Goal: Learn about a topic

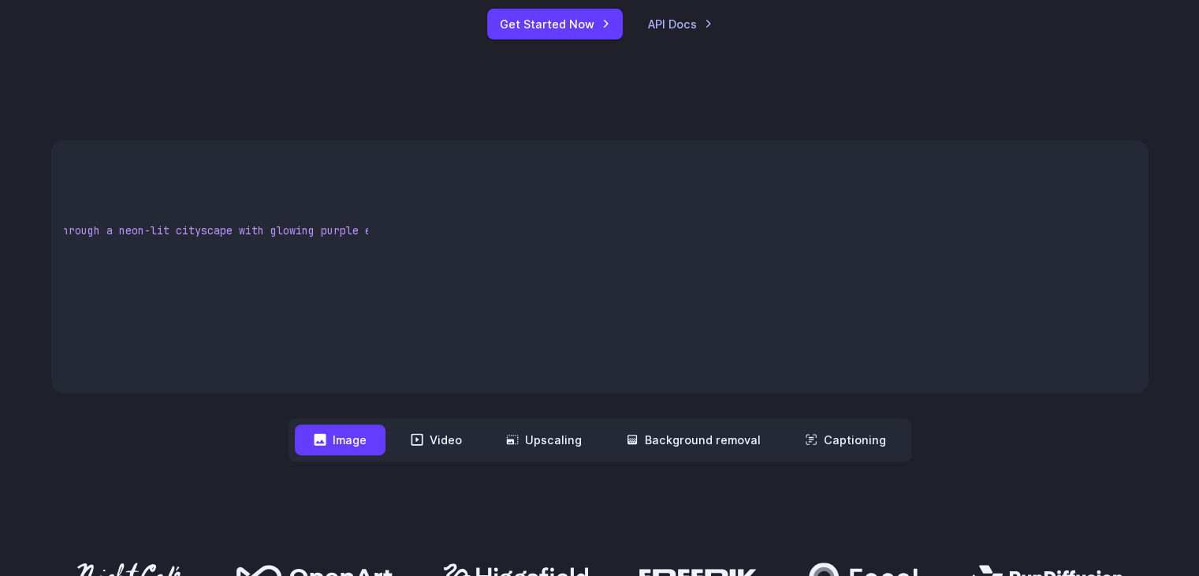
scroll to position [0, 429]
click at [787, 263] on video at bounding box center [764, 266] width 768 height 252
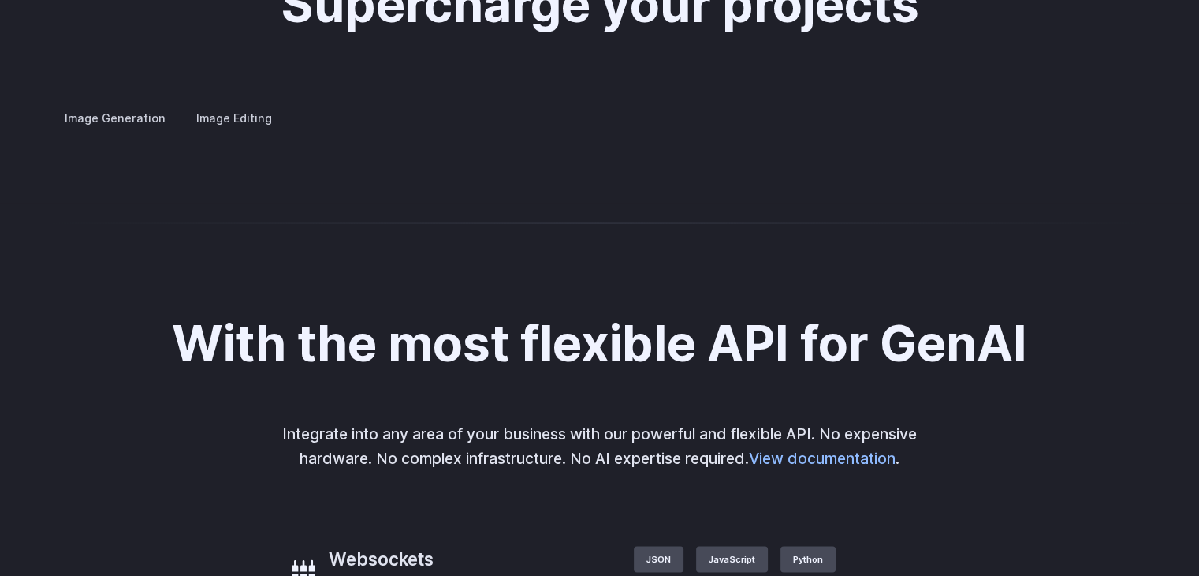
scroll to position [3075, 0]
click at [0, 0] on div at bounding box center [0, 0] width 0 height 0
click at [0, 0] on button "Go to 4 of 4" at bounding box center [0, 0] width 0 height 0
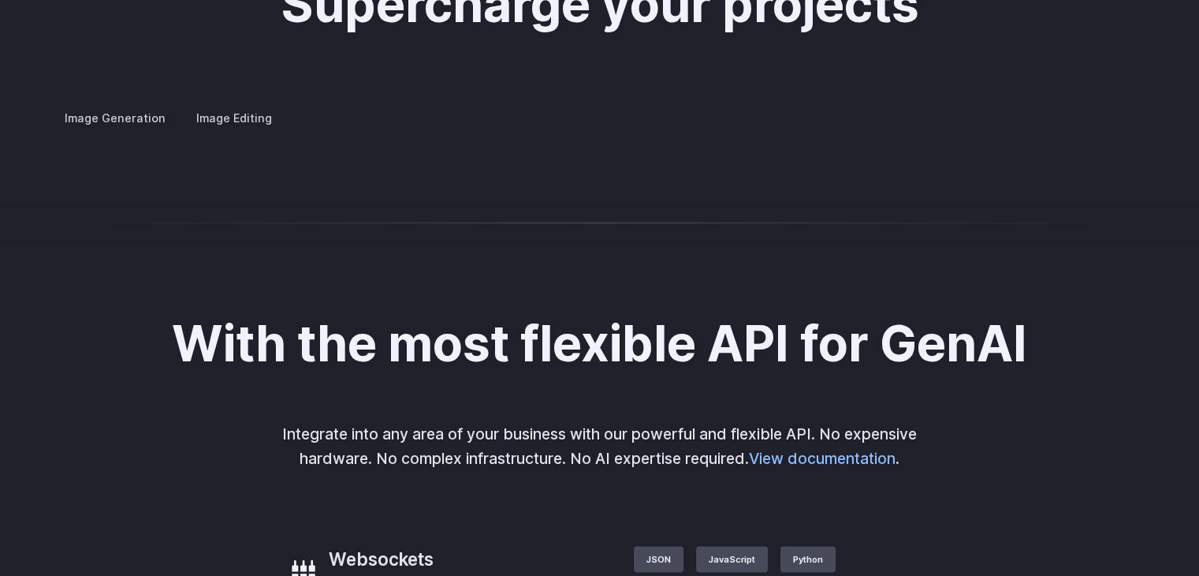
click at [0, 0] on button "Go to 3 of 4" at bounding box center [0, 0] width 0 height 0
click at [924, 203] on div "Supercharge your projects Image Generation Image Editing Custom avatars Create …" at bounding box center [599, 52] width 1199 height 301
click at [926, 203] on div "Supercharge your projects Image Generation Image Editing Custom avatars Create …" at bounding box center [599, 52] width 1199 height 301
click at [0, 0] on button "Go to 1 of 4" at bounding box center [0, 0] width 0 height 0
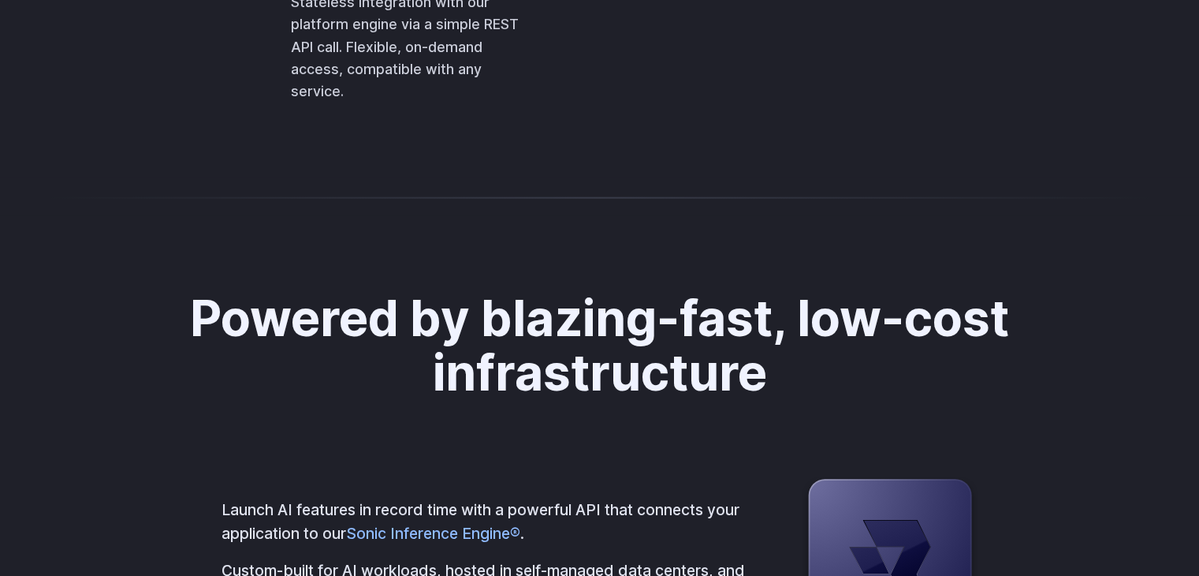
scroll to position [3864, 0]
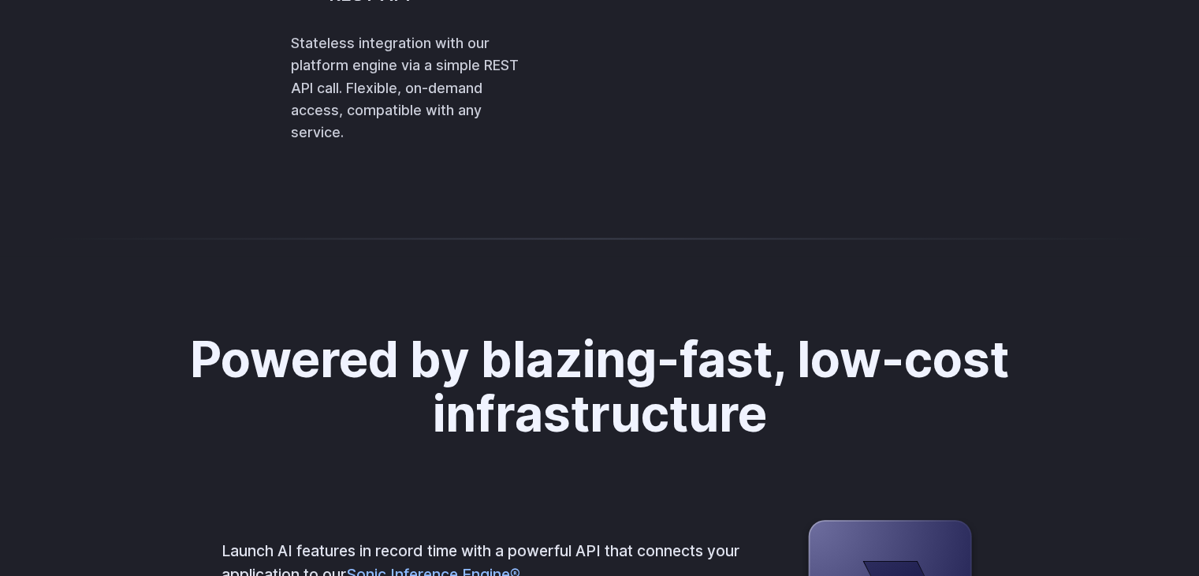
drag, startPoint x: 574, startPoint y: 265, endPoint x: 572, endPoint y: 237, distance: 27.6
click at [0, 0] on code "[ { "taskType" : "imageInference" , "taskUUID" : "67aa2c57-3301-43ae-aa3b-dd40b…" at bounding box center [0, 0] width 0 height 0
click at [0, 0] on span ""taskType"" at bounding box center [0, 0] width 0 height 0
drag, startPoint x: 654, startPoint y: 307, endPoint x: 620, endPoint y: 260, distance: 57.6
click at [0, 0] on code "[ { "taskType" : "imageInference" , "taskUUID" : "67aa2c57-3301-43ae-aa3b-dd40b…" at bounding box center [0, 0] width 0 height 0
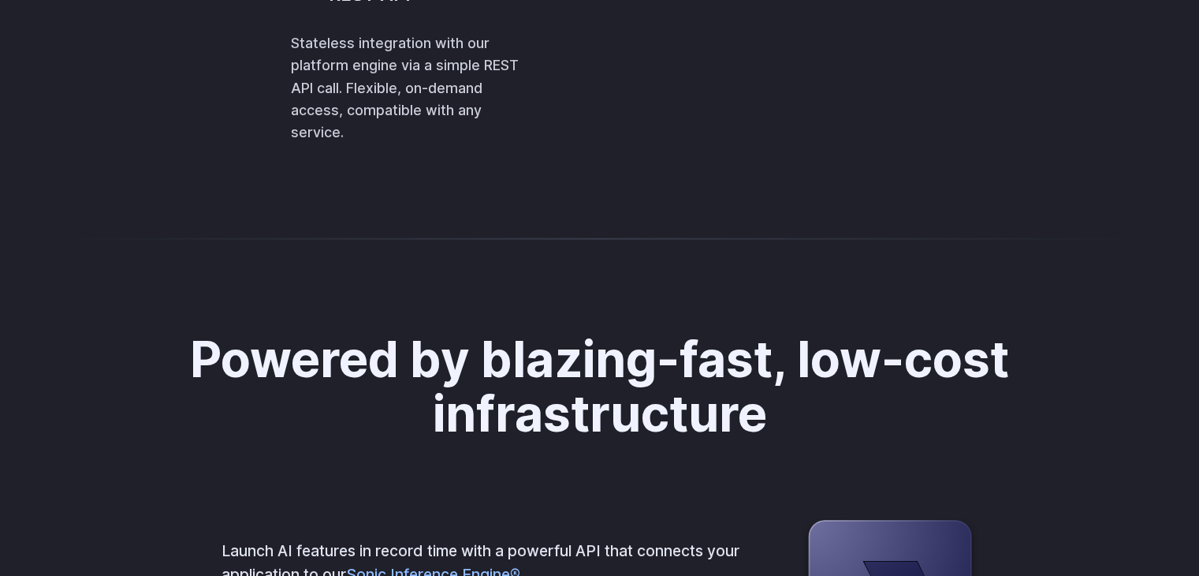
click at [0, 0] on span ":" at bounding box center [0, 0] width 0 height 0
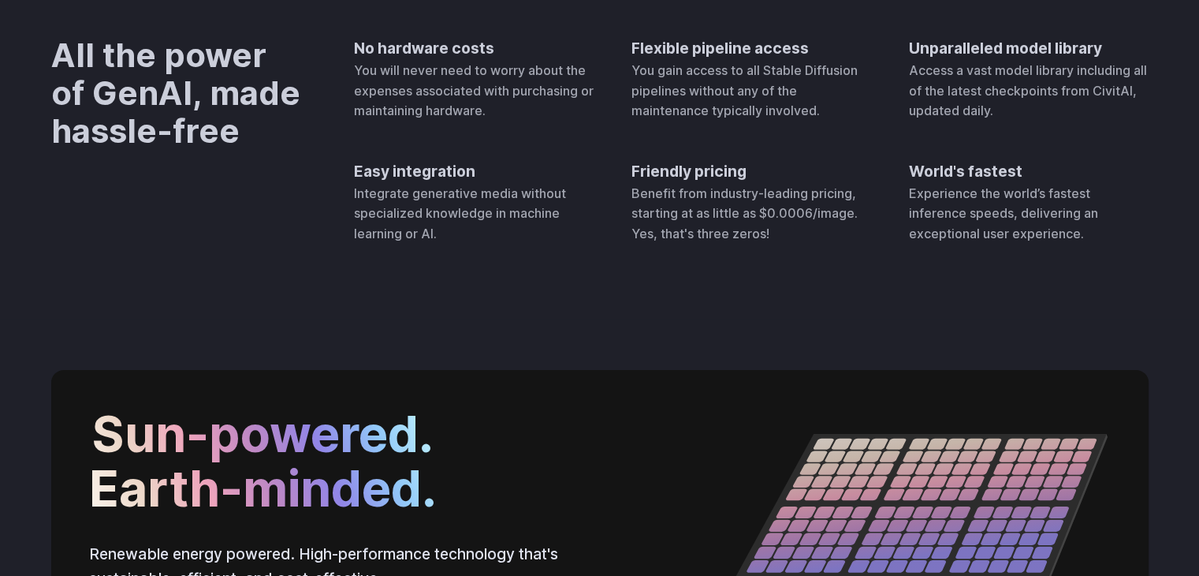
scroll to position [4898, 0]
